Goal: Transaction & Acquisition: Purchase product/service

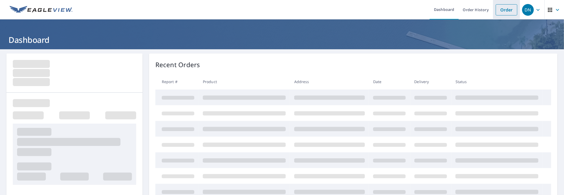
click at [502, 10] on link "Order" at bounding box center [507, 9] width 22 height 11
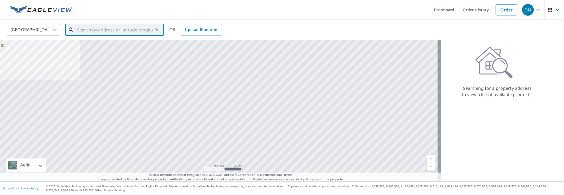
click at [84, 29] on input "text" at bounding box center [115, 29] width 76 height 15
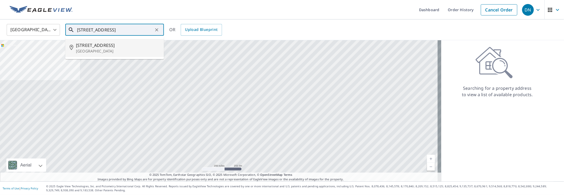
click at [87, 49] on p "[GEOGRAPHIC_DATA]" at bounding box center [118, 50] width 84 height 5
type input "[STREET_ADDRESS][PERSON_NAME]"
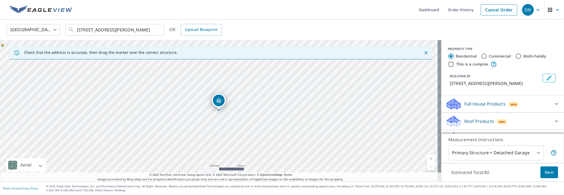
click at [427, 159] on link "Current Level 17, Zoom In" at bounding box center [431, 159] width 8 height 8
click at [428, 159] on link "Current Level 18, Zoom In" at bounding box center [431, 159] width 8 height 8
click at [428, 159] on link "Current Level 19, Zoom In" at bounding box center [431, 159] width 8 height 8
click at [429, 159] on link "Current Level 20, Zoom In Disabled" at bounding box center [431, 159] width 8 height 8
click at [427, 158] on link "Current Level 20, Zoom In Disabled" at bounding box center [431, 159] width 8 height 8
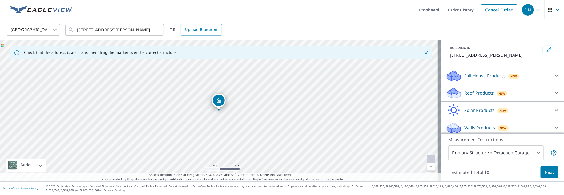
scroll to position [29, 0]
click at [553, 91] on icon at bounding box center [556, 92] width 6 height 6
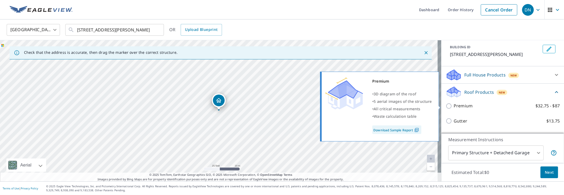
click at [454, 105] on p "Premium" at bounding box center [463, 106] width 19 height 7
click at [450, 105] on input "Premium $32.75 - $87" at bounding box center [450, 106] width 8 height 6
checkbox input "true"
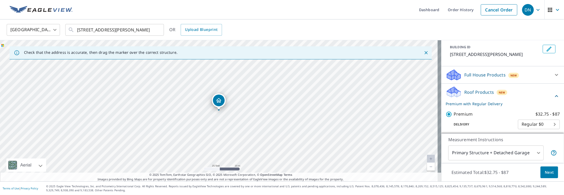
click at [545, 171] on span "Next" at bounding box center [549, 172] width 9 height 7
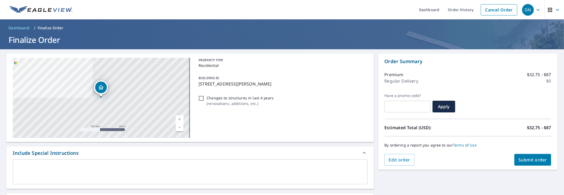
click at [201, 98] on input "Changes to structures in last 4 years ( renovations, additions, etc. )" at bounding box center [201, 98] width 6 height 6
checkbox input "true"
click at [524, 157] on span "Submit order" at bounding box center [533, 160] width 29 height 6
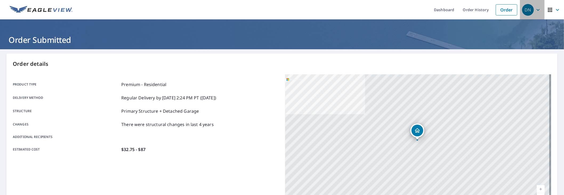
click at [526, 10] on div "DN" at bounding box center [528, 10] width 12 height 12
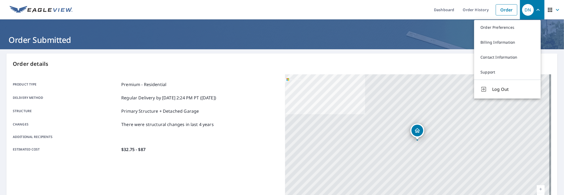
click at [504, 88] on span "Log Out" at bounding box center [513, 89] width 42 height 6
